Goal: Task Accomplishment & Management: Complete application form

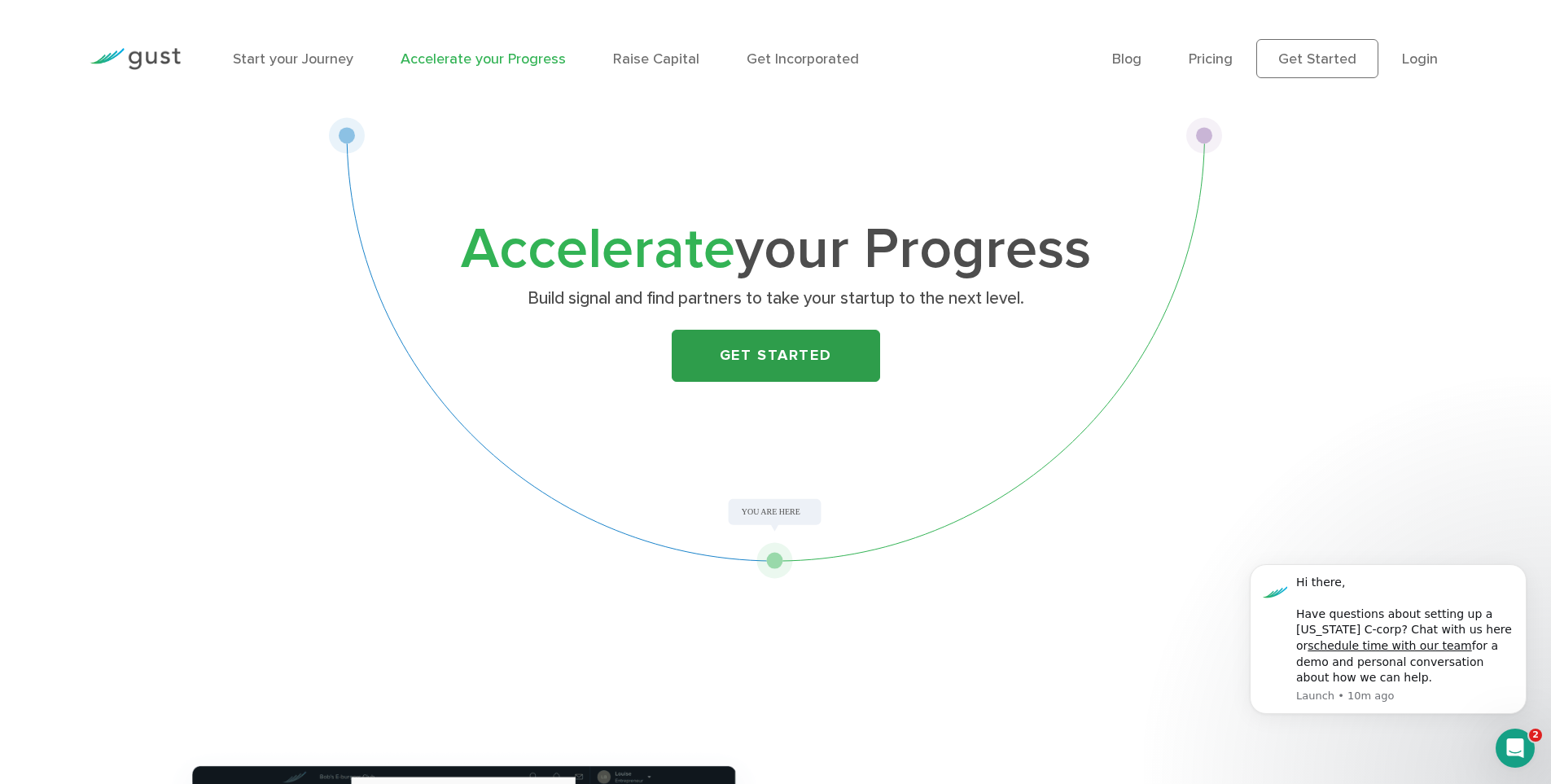
click at [772, 370] on link "Get Started" at bounding box center [776, 355] width 209 height 52
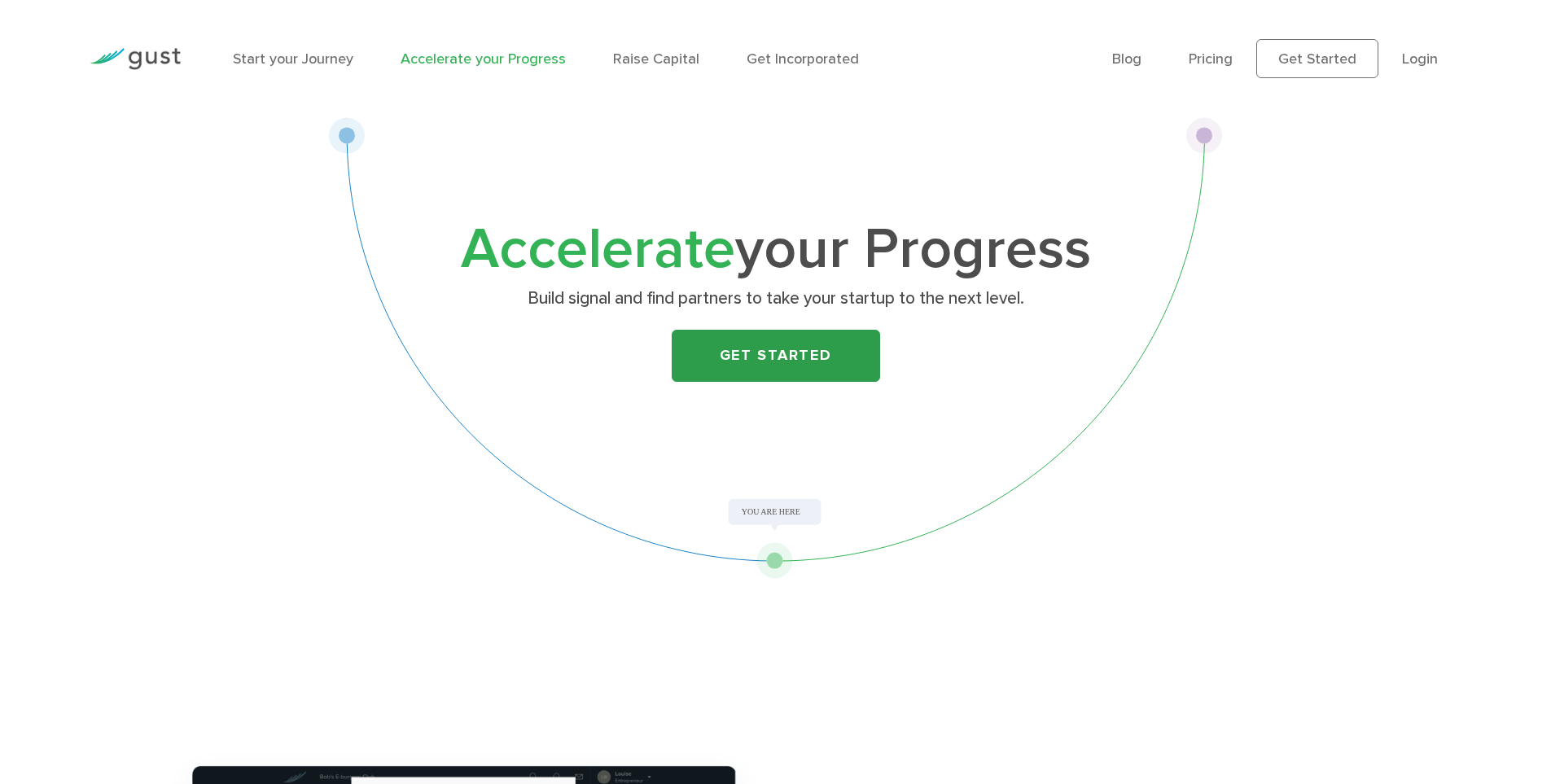
click at [740, 346] on link "Get Started" at bounding box center [776, 355] width 209 height 52
